Goal: Transaction & Acquisition: Purchase product/service

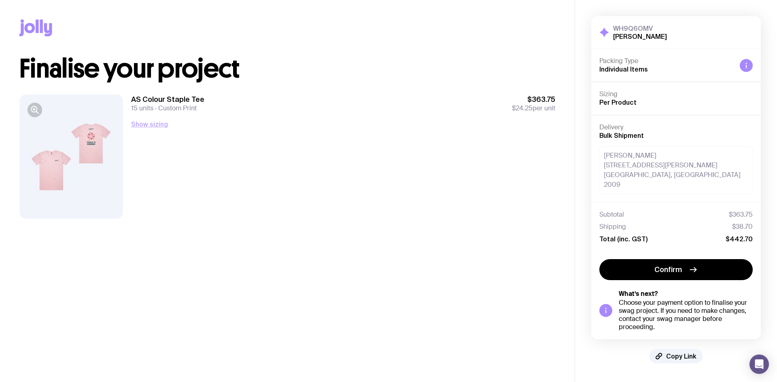
click at [157, 124] on button "Show sizing" at bounding box center [149, 124] width 37 height 10
click at [33, 113] on icon "button" at bounding box center [35, 110] width 10 height 10
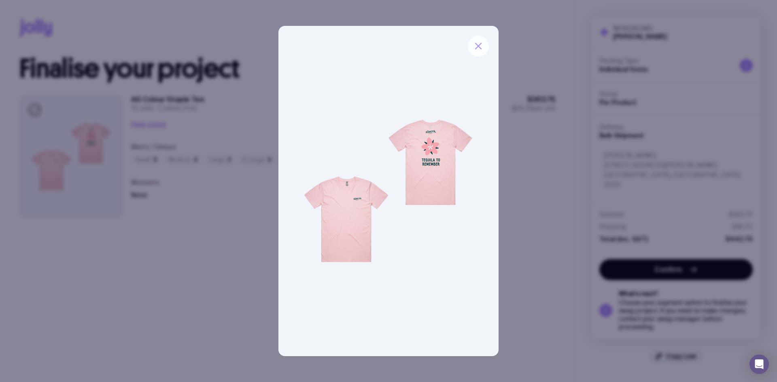
click at [483, 50] on button "button" at bounding box center [478, 46] width 21 height 21
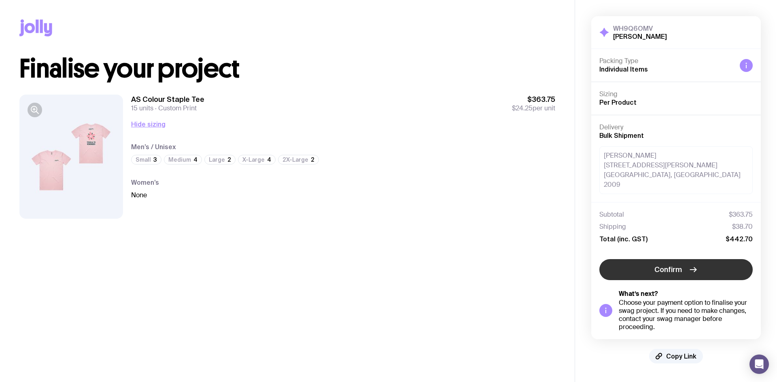
click at [679, 265] on span "Confirm" at bounding box center [668, 270] width 28 height 10
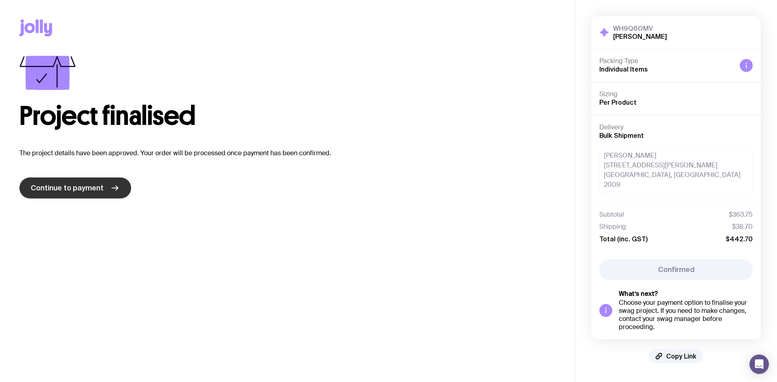
click at [87, 186] on span "Continue to payment" at bounding box center [67, 188] width 73 height 10
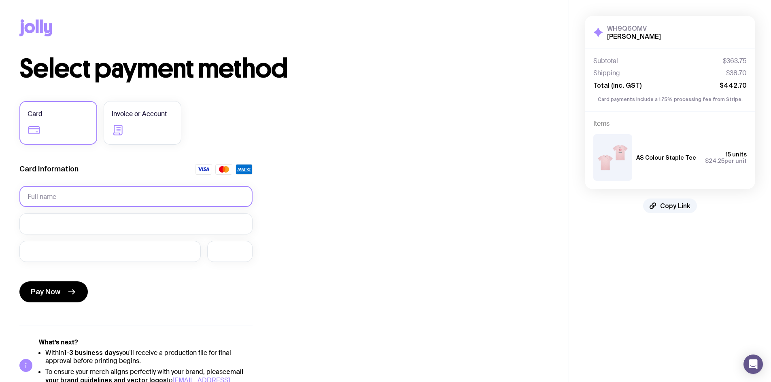
click at [121, 197] on input "text" at bounding box center [135, 196] width 233 height 21
click at [80, 197] on input "text" at bounding box center [135, 196] width 233 height 21
type input "[PERSON_NAME]"
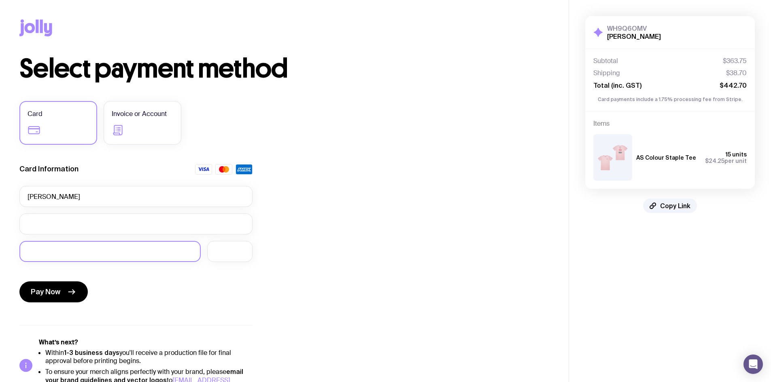
click at [105, 259] on div at bounding box center [109, 251] width 181 height 21
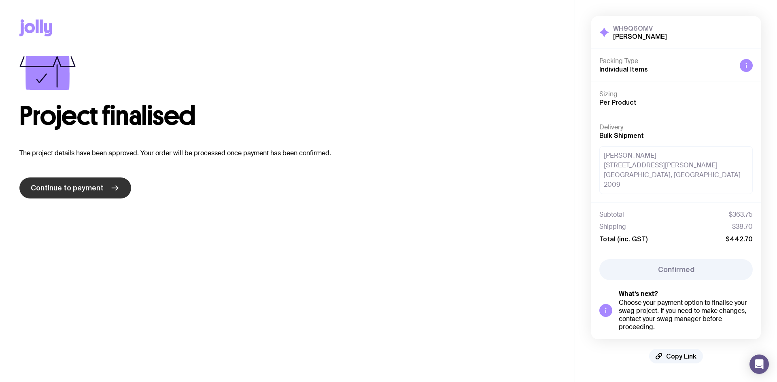
click at [102, 184] on link "Continue to payment" at bounding box center [75, 188] width 112 height 21
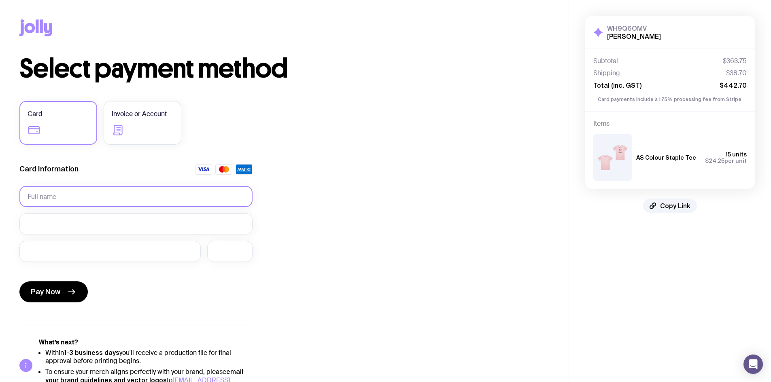
click at [114, 191] on input "text" at bounding box center [135, 196] width 233 height 21
type input "[PERSON_NAME]"
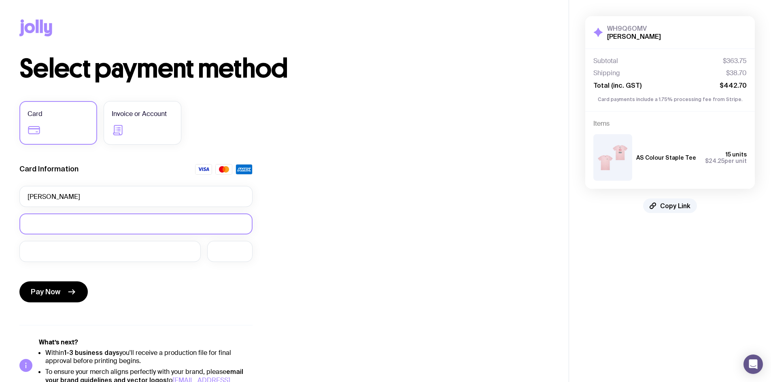
click at [102, 220] on div at bounding box center [135, 224] width 233 height 21
click at [76, 260] on div at bounding box center [109, 251] width 181 height 21
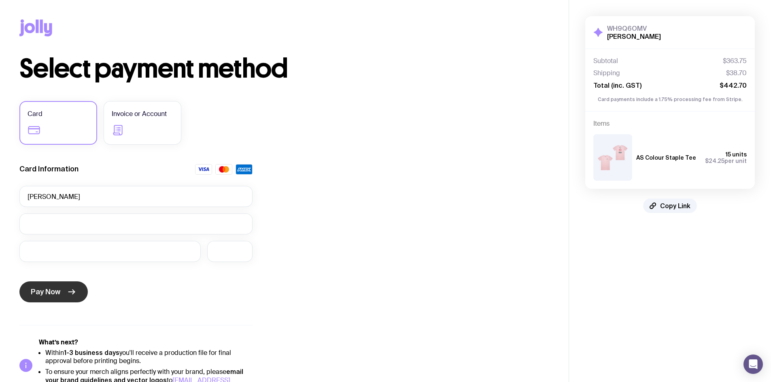
click at [62, 291] on button "Pay Now" at bounding box center [53, 292] width 68 height 21
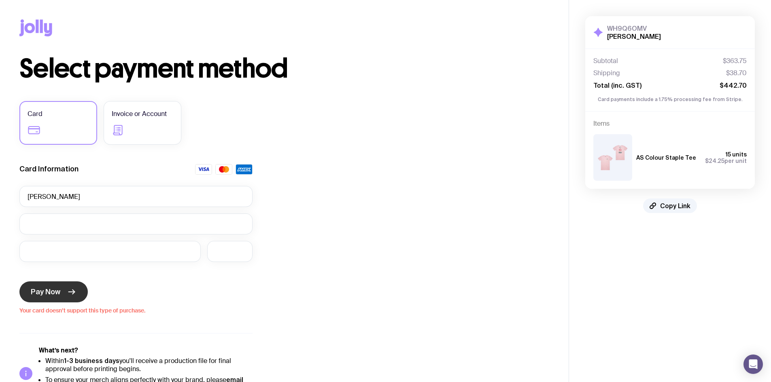
click at [70, 299] on button "Pay Now" at bounding box center [53, 292] width 68 height 21
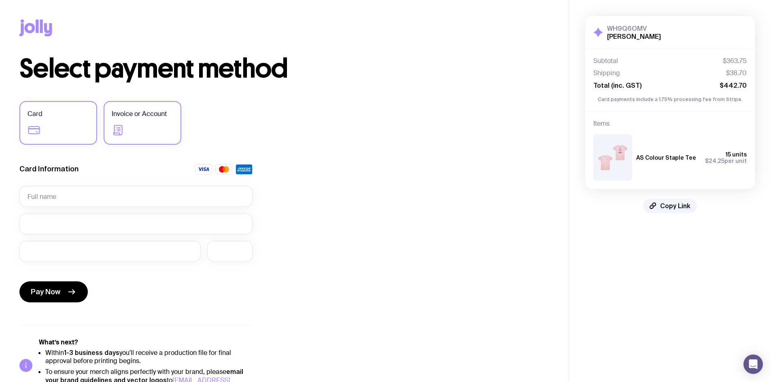
click at [142, 111] on span "Invoice or Account" at bounding box center [139, 114] width 55 height 10
click at [0, 0] on input "Invoice or Account" at bounding box center [0, 0] width 0 height 0
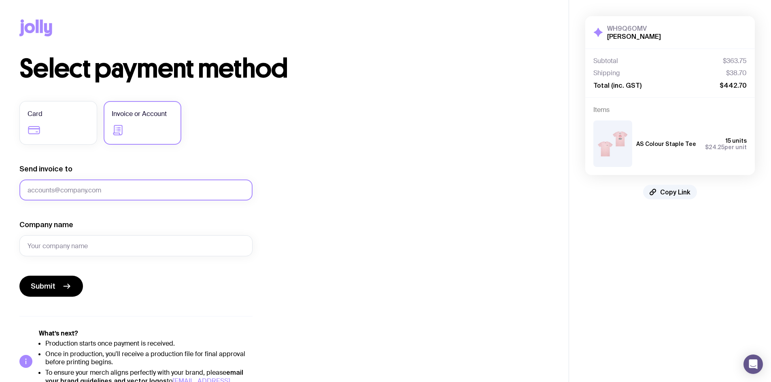
click at [93, 191] on input "Send invoice to" at bounding box center [135, 190] width 233 height 21
type input "p"
paste input "pat@florcita.com.au"
type input "pat@florcita.com.au"
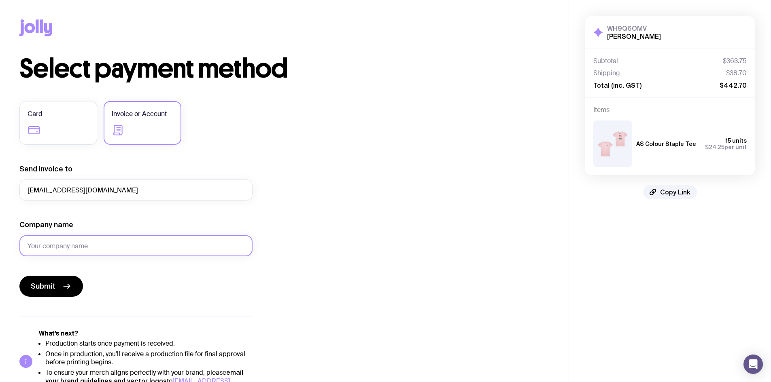
click at [82, 246] on input "Company name" at bounding box center [135, 245] width 233 height 21
type input "Florcita"
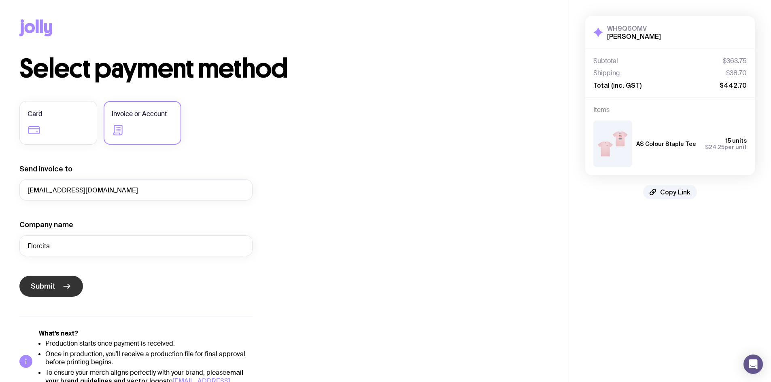
click at [54, 285] on span "Submit" at bounding box center [43, 287] width 25 height 10
